Goal: Information Seeking & Learning: Learn about a topic

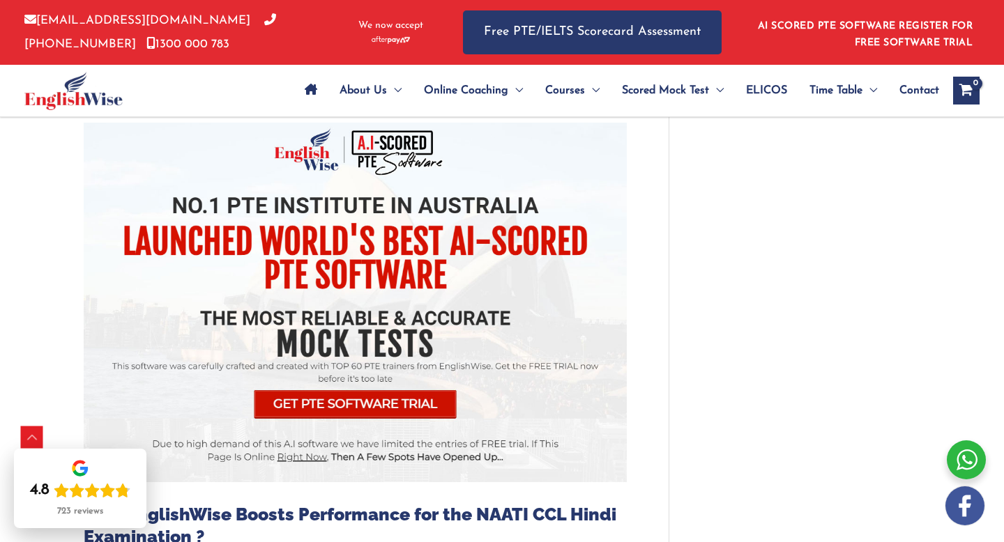
scroll to position [1428, 0]
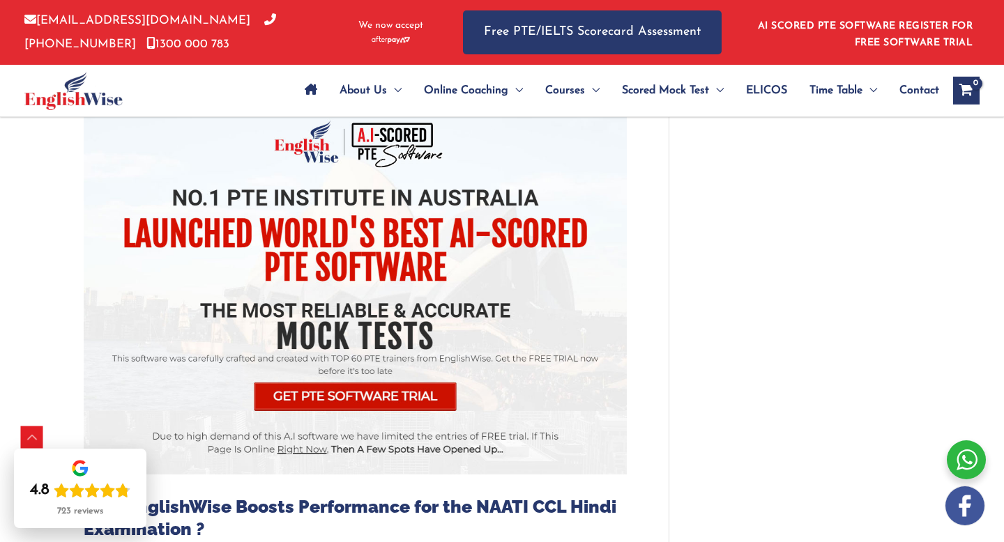
click at [332, 382] on img at bounding box center [355, 294] width 543 height 359
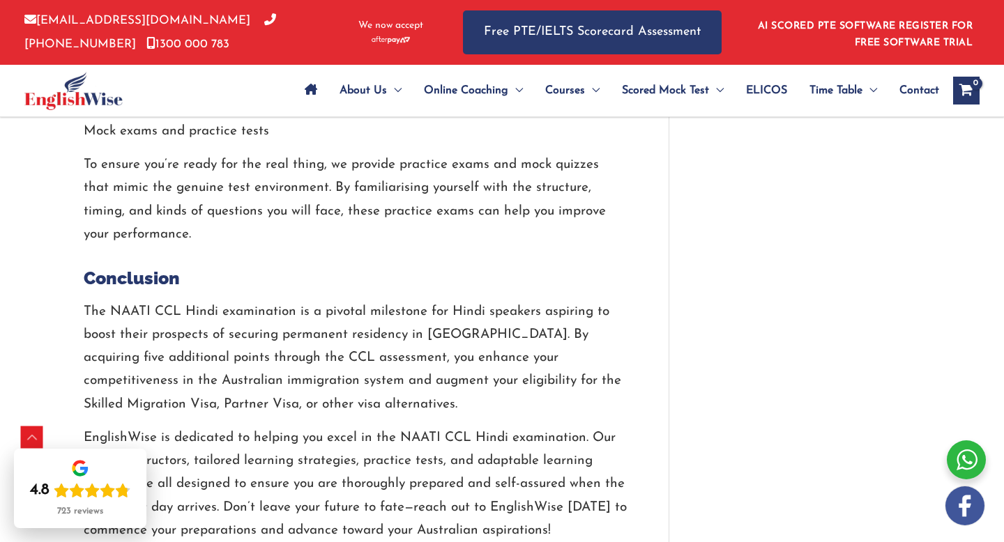
scroll to position [2215, 0]
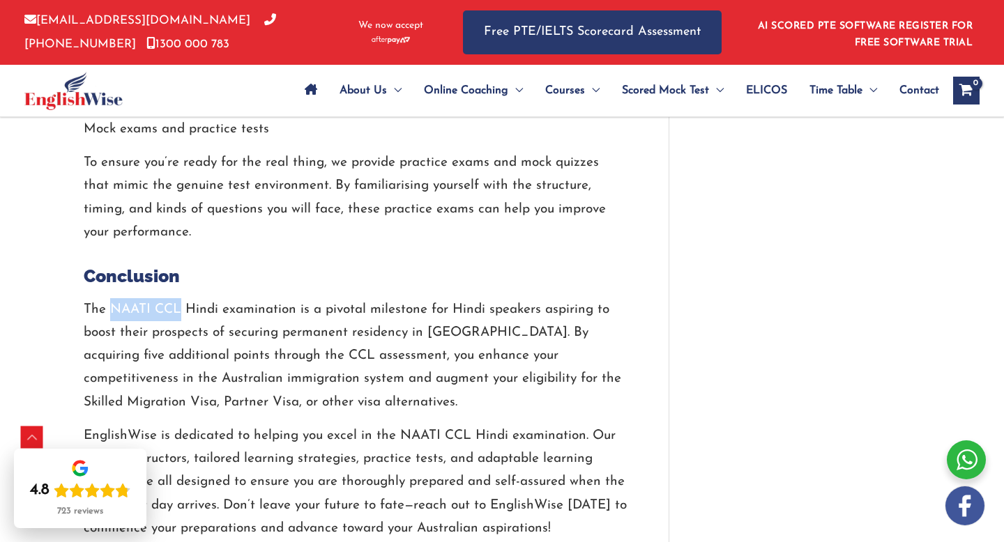
drag, startPoint x: 111, startPoint y: 235, endPoint x: 181, endPoint y: 232, distance: 70.4
click at [181, 298] on p "The NAATI CCL Hindi examination is a pivotal milestone for Hindi speakers aspir…" at bounding box center [355, 356] width 543 height 116
copy p "NAATI CCL"
